Goal: Task Accomplishment & Management: Manage account settings

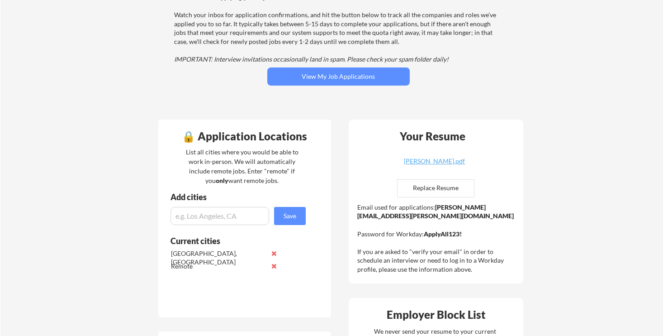
scroll to position [109, 0]
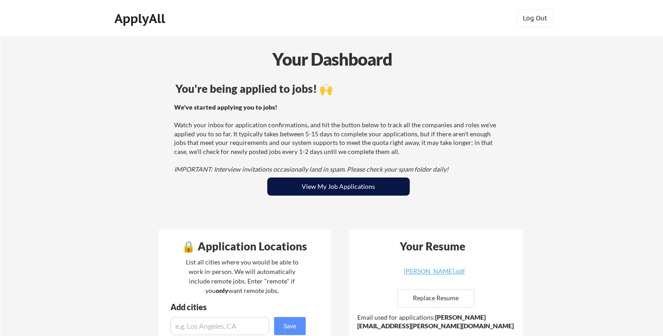
click at [347, 191] on button "View My Job Applications" at bounding box center [338, 186] width 142 height 18
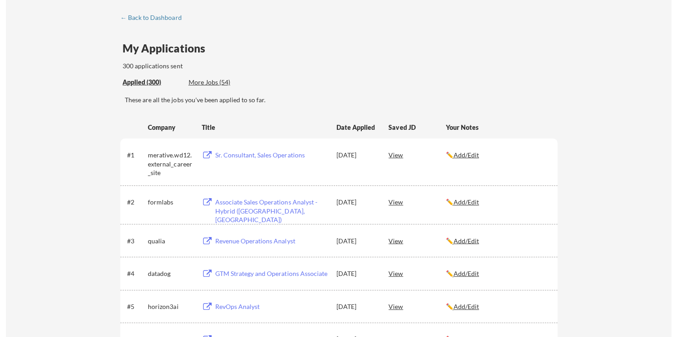
scroll to position [45, 0]
